Goal: Information Seeking & Learning: Learn about a topic

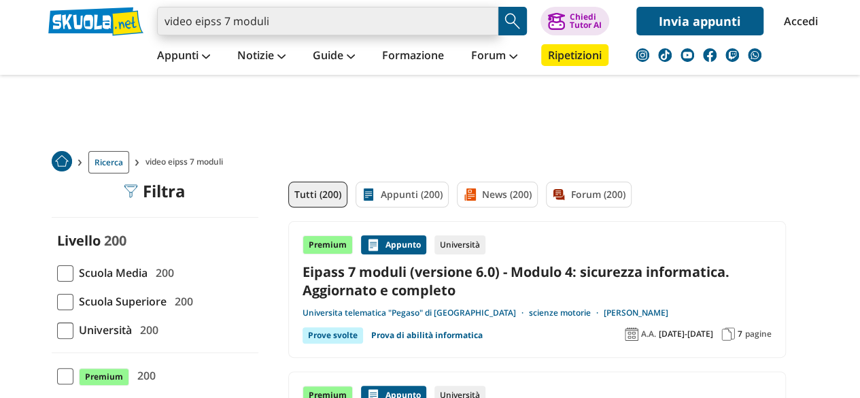
click at [213, 24] on input "video eipss 7 moduli" at bounding box center [327, 21] width 341 height 29
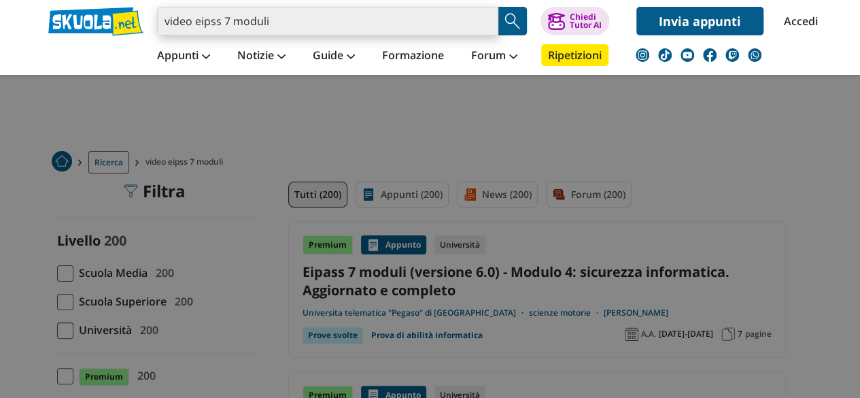
click at [210, 23] on input "video eipss 7 moduli" at bounding box center [327, 21] width 341 height 29
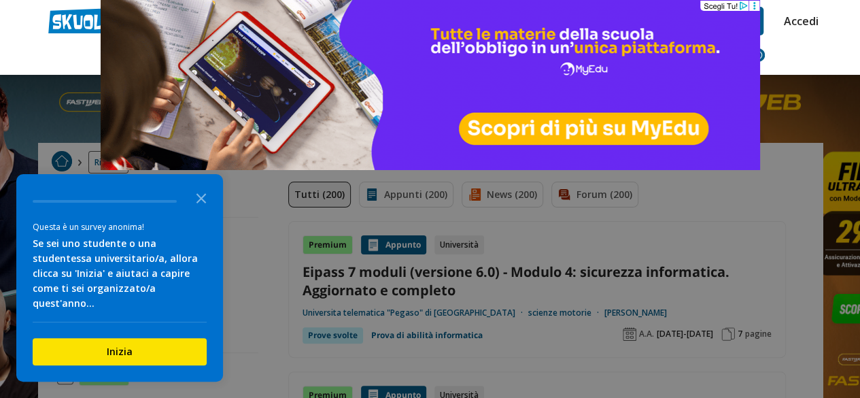
type input "video eipass 7 moduli"
click at [791, 59] on nav "Appunti Appunti Medie Italiano Matematica Storia Scienze Geografia Educazione C…" at bounding box center [477, 54] width 689 height 39
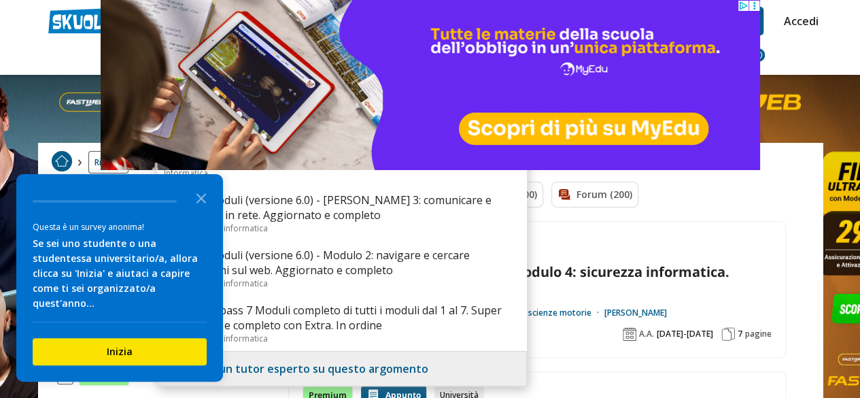
click at [199, 209] on icon "Close the survey" at bounding box center [201, 197] width 27 height 27
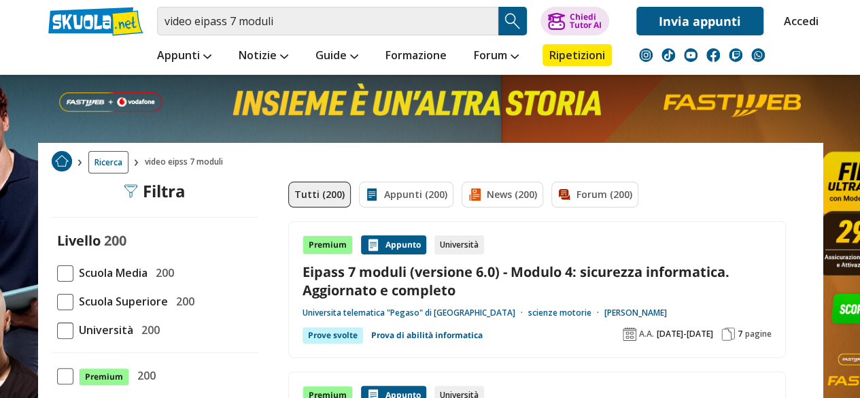
click at [514, 22] on img "Search Button" at bounding box center [512, 21] width 20 height 20
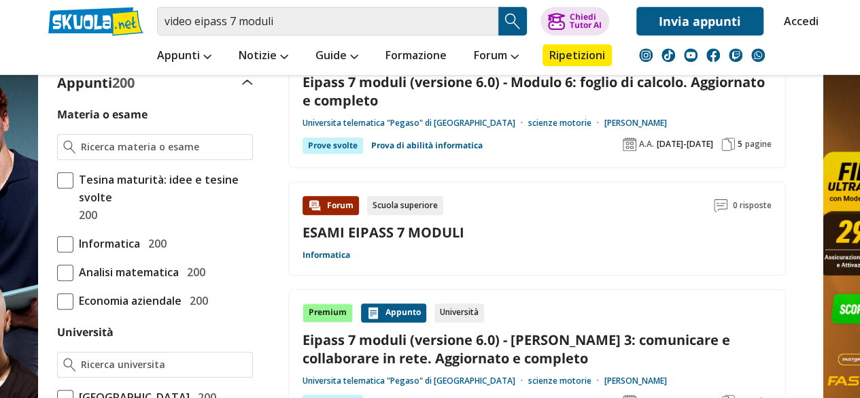
scroll to position [408, 0]
